Goal: Task Accomplishment & Management: Complete application form

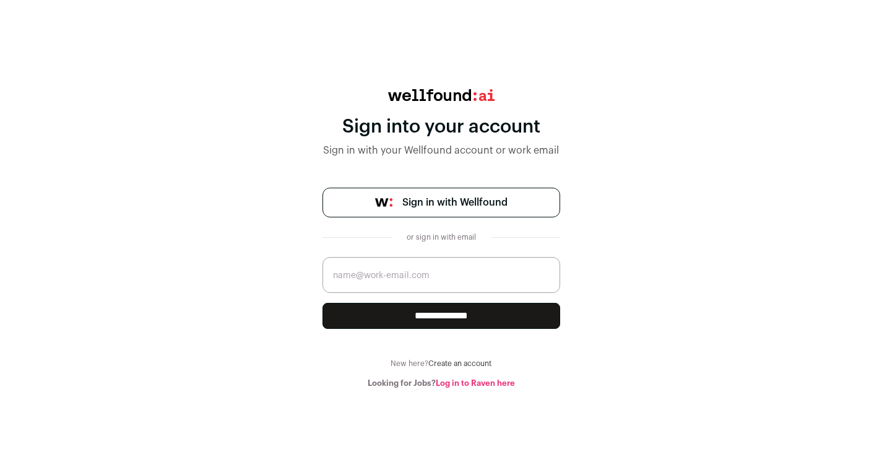
click at [240, 304] on div "**********" at bounding box center [441, 238] width 882 height 299
click at [519, 201] on link "Sign in with Wellfound" at bounding box center [441, 203] width 238 height 30
click at [461, 365] on link "Create an account" at bounding box center [459, 363] width 63 height 7
